Goal: Information Seeking & Learning: Check status

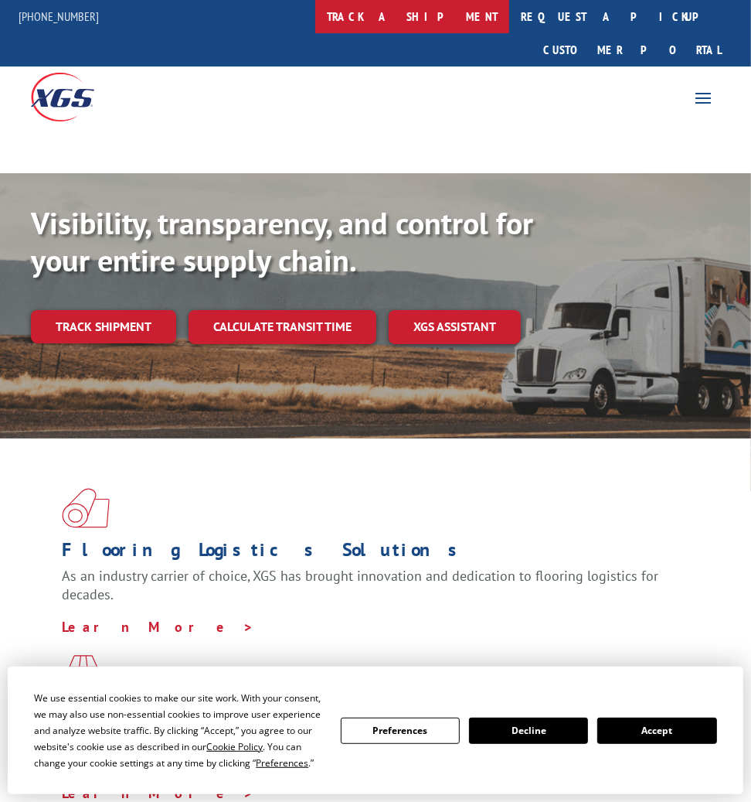
click at [434, 16] on link "track a shipment" at bounding box center [412, 16] width 194 height 33
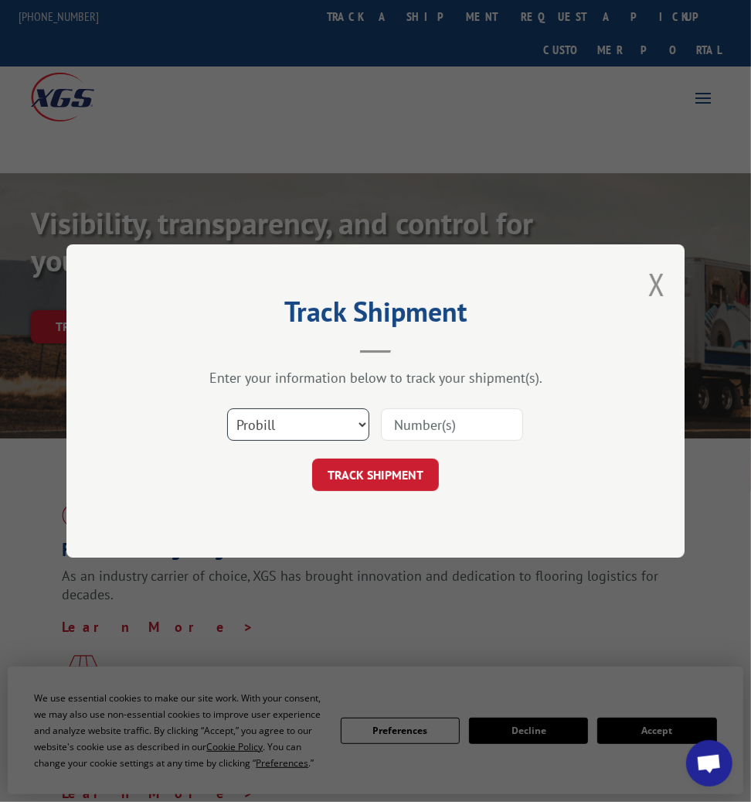
click at [298, 435] on select "Select category... Probill BOL PO" at bounding box center [298, 424] width 142 height 32
select select "bol"
click at [227, 408] on select "Select category... Probill BOL PO" at bounding box center [298, 424] width 142 height 32
click at [414, 426] on input at bounding box center [452, 424] width 142 height 32
paste input "3371171"
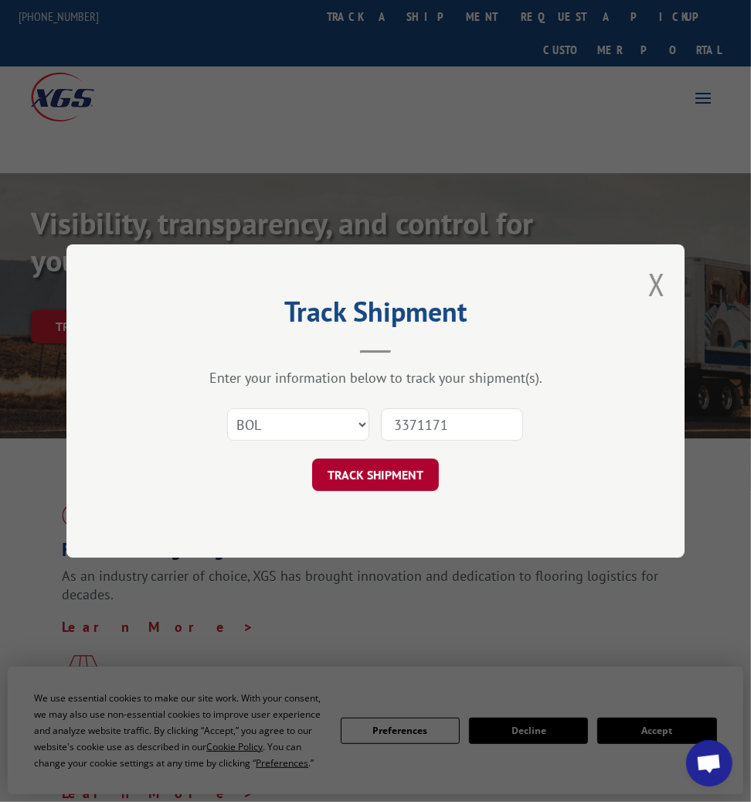
type input "3371171"
click at [379, 482] on button "TRACK SHIPMENT" at bounding box center [375, 474] width 127 height 32
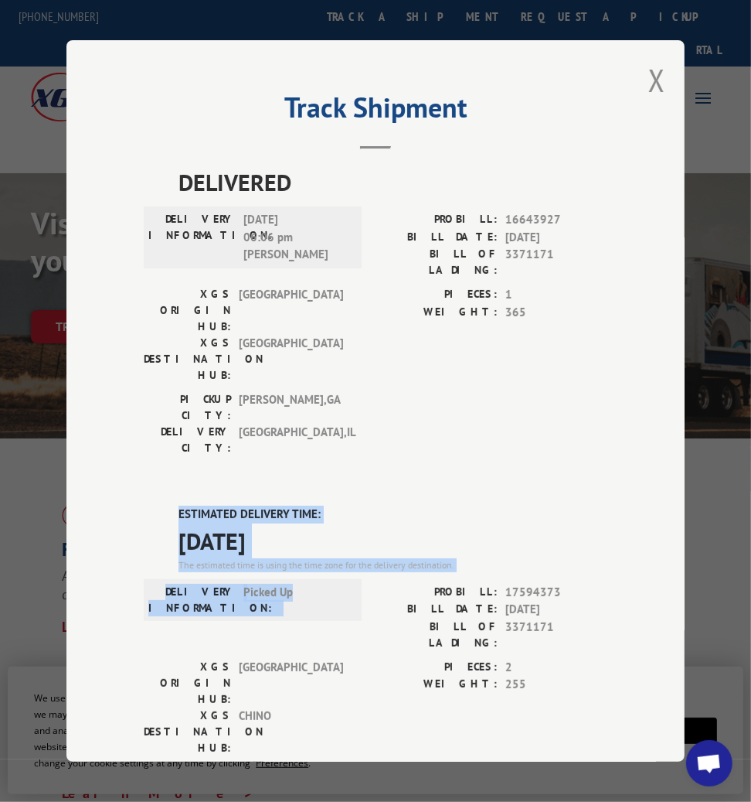
drag, startPoint x: 167, startPoint y: 440, endPoint x: 275, endPoint y: 533, distance: 143.1
click at [275, 533] on div "ESTIMATED DELIVERY TIME: [DATE] The estimated time is using the time zone for t…" at bounding box center [376, 785] width 464 height 558
copy div "ESTIMATED DELIVERY TIME: [DATE] The estimated time is using the time zone for t…"
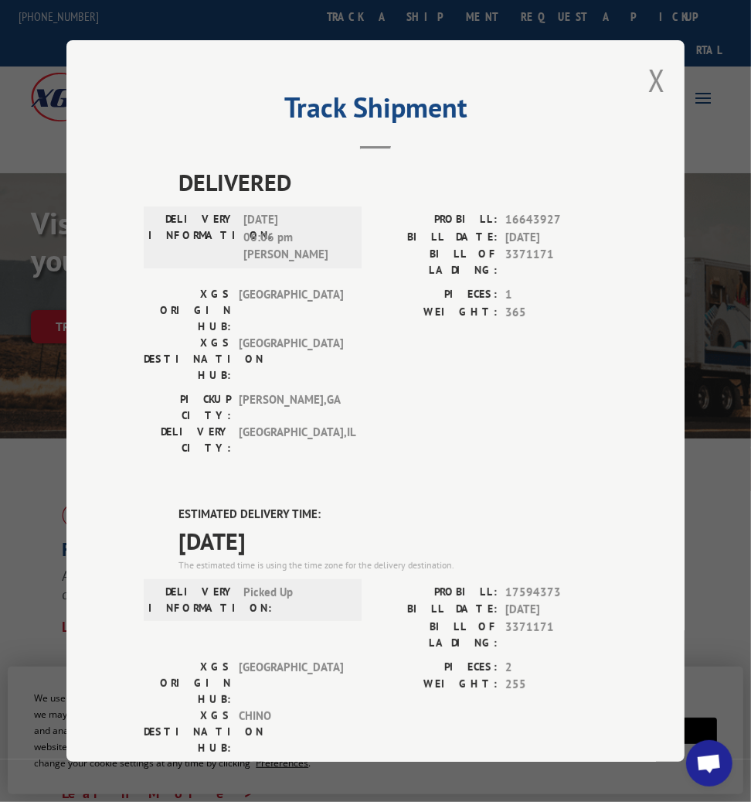
click at [666, 77] on div "Track Shipment DELIVERED DELIVERY INFORMATION: [DATE] 06:06 pm [PERSON_NAME]: 1…" at bounding box center [375, 400] width 619 height 721
click at [663, 77] on button "Close modal" at bounding box center [657, 80] width 17 height 41
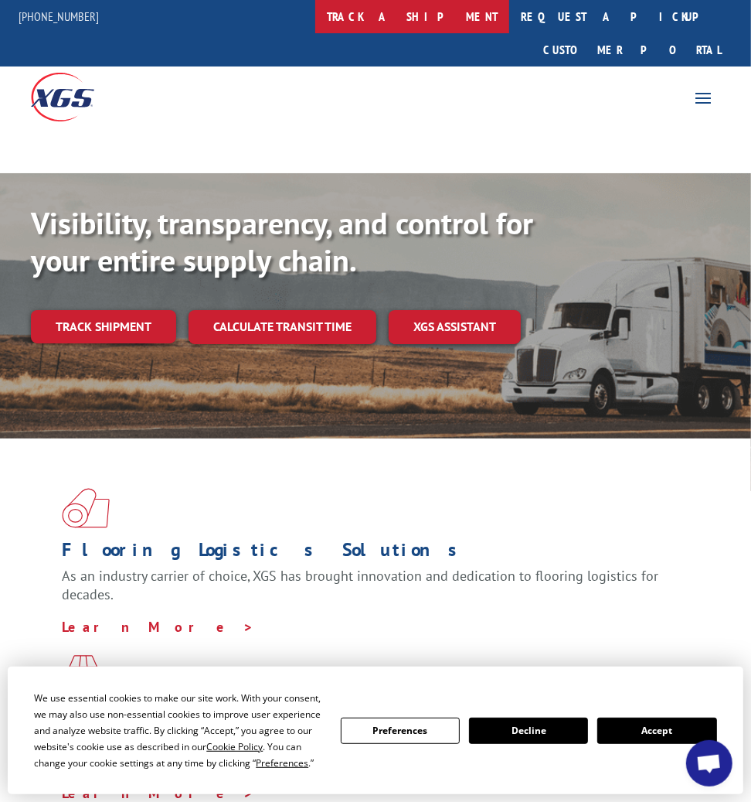
click at [458, 21] on link "track a shipment" at bounding box center [412, 16] width 194 height 33
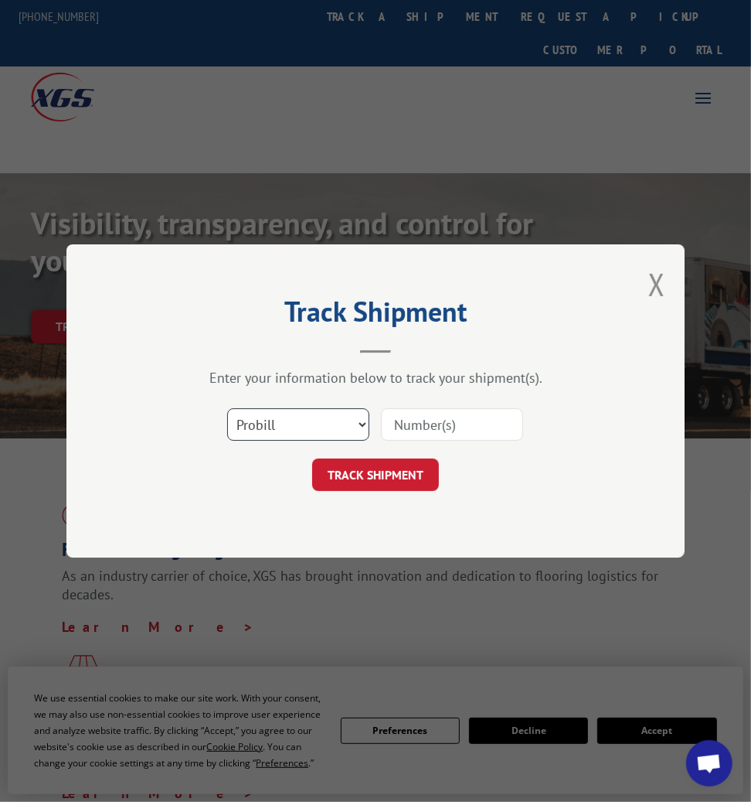
click at [331, 428] on select "Select category... Probill BOL PO" at bounding box center [298, 424] width 142 height 32
select select "bol"
click at [227, 408] on select "Select category... Probill BOL PO" at bounding box center [298, 424] width 142 height 32
click at [400, 417] on input at bounding box center [452, 424] width 142 height 32
paste input "50864500"
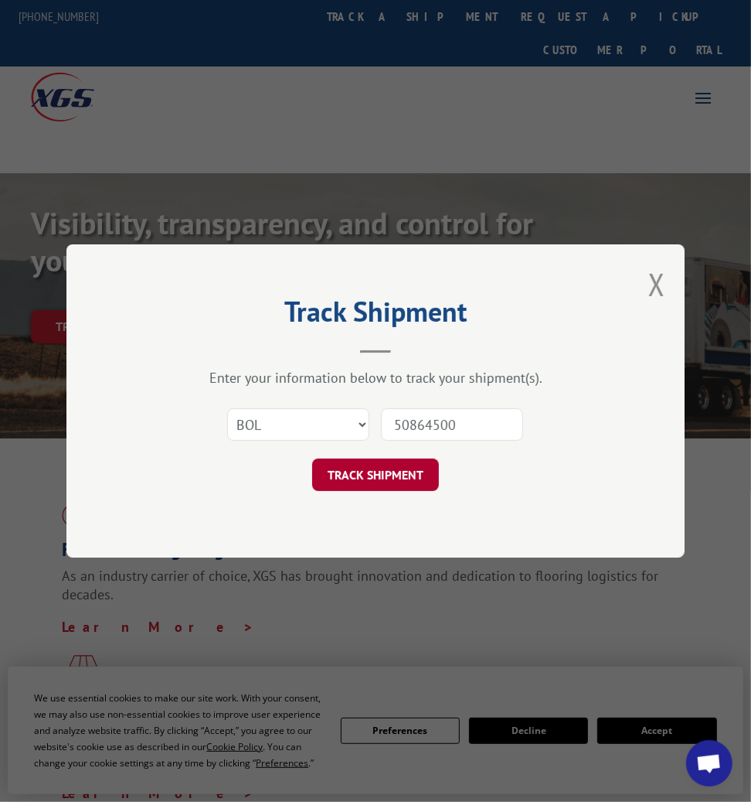
type input "50864500"
click at [386, 470] on button "TRACK SHIPMENT" at bounding box center [375, 474] width 127 height 32
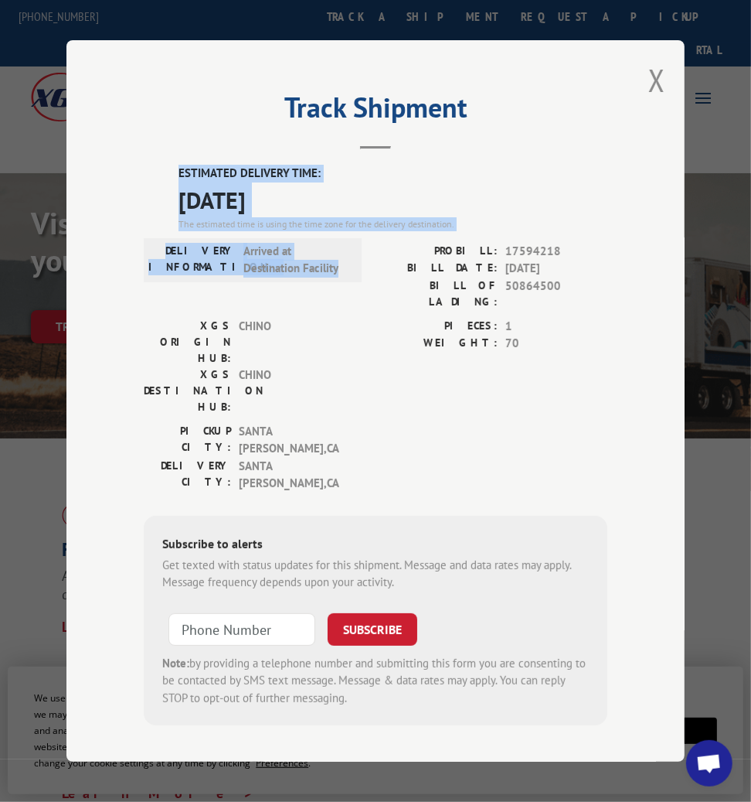
drag, startPoint x: 165, startPoint y: 181, endPoint x: 389, endPoint y: 291, distance: 249.0
click at [348, 283] on div "ESTIMATED DELIVERY TIME: [DATE] The estimated time is using the time zone for t…" at bounding box center [376, 445] width 464 height 561
copy div "ESTIMATED DELIVERY TIME: [DATE] The estimated time is using the time zone for t…"
